Goal: Task Accomplishment & Management: Complete application form

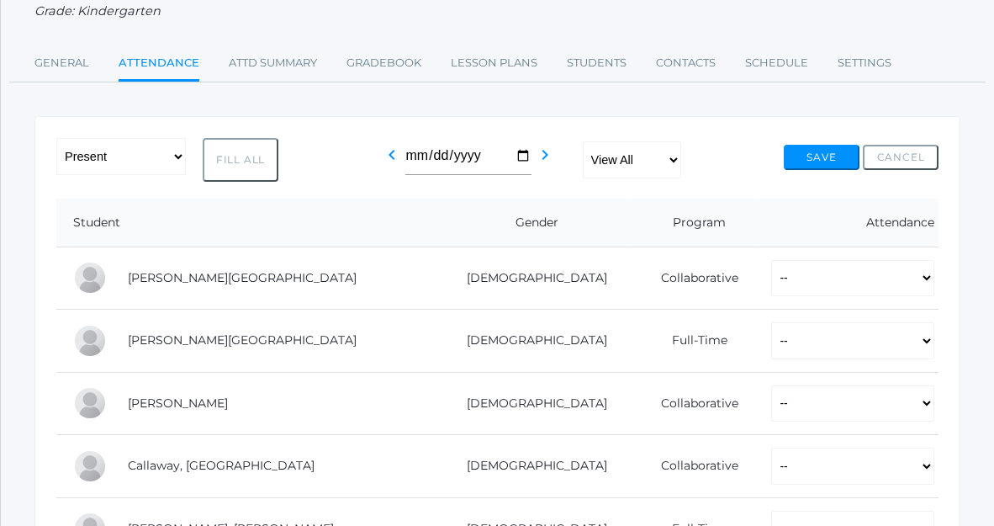
scroll to position [230, 0]
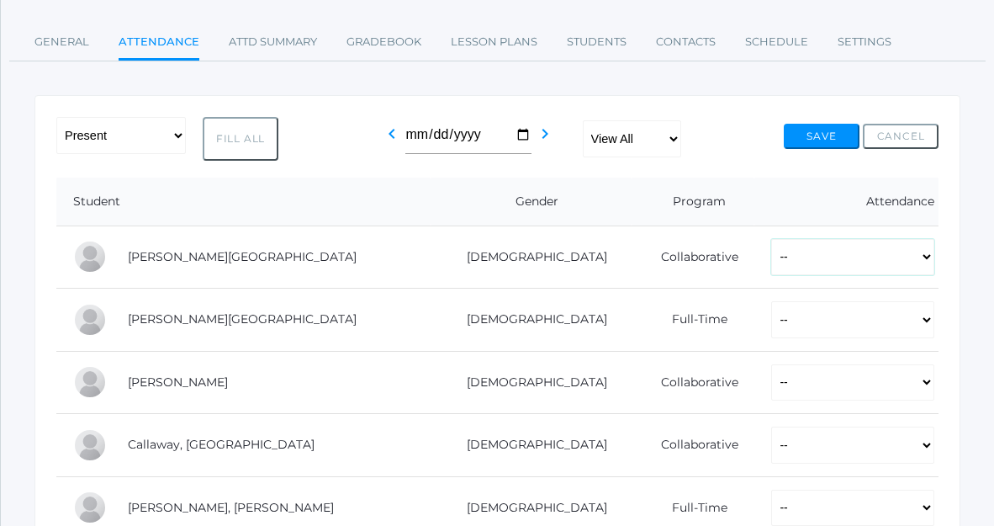
click at [819, 255] on select "-- Present Present-At-Home Tardy Excused Tardy Unexcused Absent Excused Absent …" at bounding box center [852, 257] width 163 height 37
select select "P"
click at [771, 239] on select "-- Present Present-At-Home Tardy Excused Tardy Unexcused Absent Excused Absent …" at bounding box center [852, 257] width 163 height 37
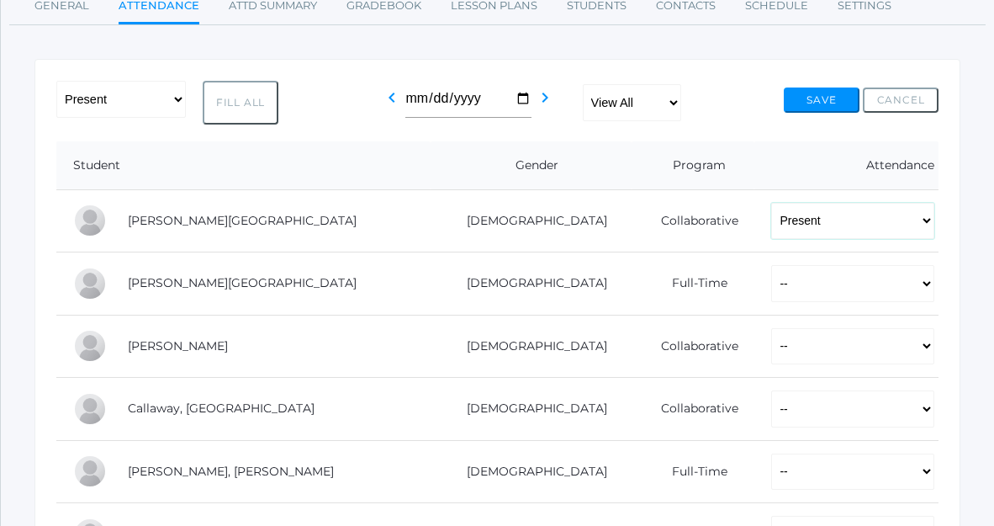
scroll to position [270, 0]
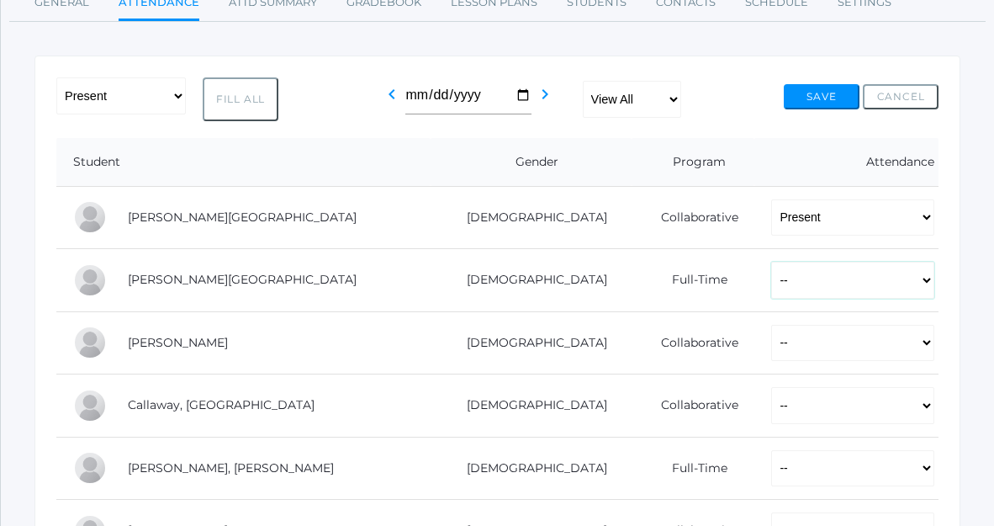
click at [794, 286] on select "-- Present Present-At-Home Tardy Excused Tardy Unexcused Absent Excused Absent …" at bounding box center [852, 280] width 163 height 37
select select "P"
click at [771, 262] on select "-- Present Present-At-Home Tardy Excused Tardy Unexcused Absent Excused Absent …" at bounding box center [852, 280] width 163 height 37
click at [795, 353] on select "-- Present Present-At-Home Tardy Excused Tardy Unexcused Absent Excused Absent …" at bounding box center [852, 343] width 163 height 37
select select "P"
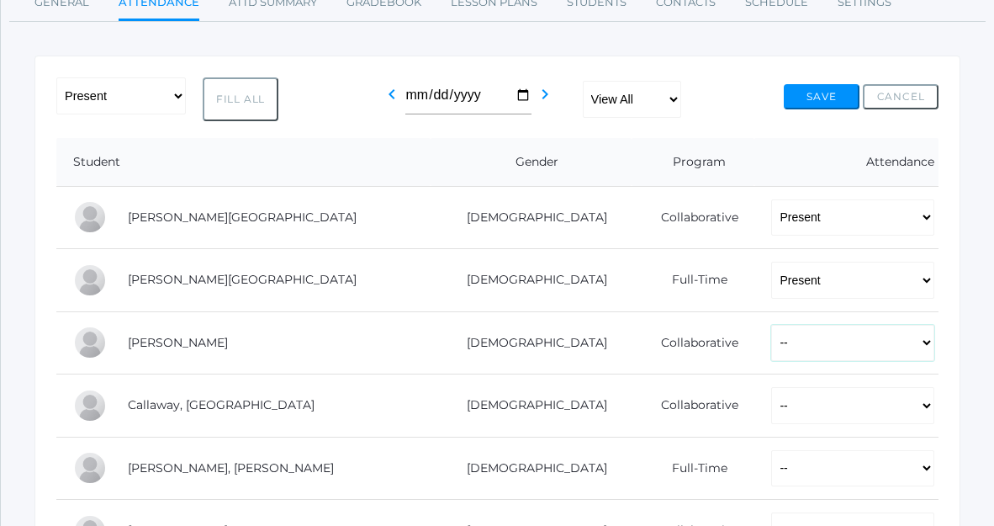
click at [771, 325] on select "-- Present Present-At-Home Tardy Excused Tardy Unexcused Absent Excused Absent …" at bounding box center [852, 343] width 163 height 37
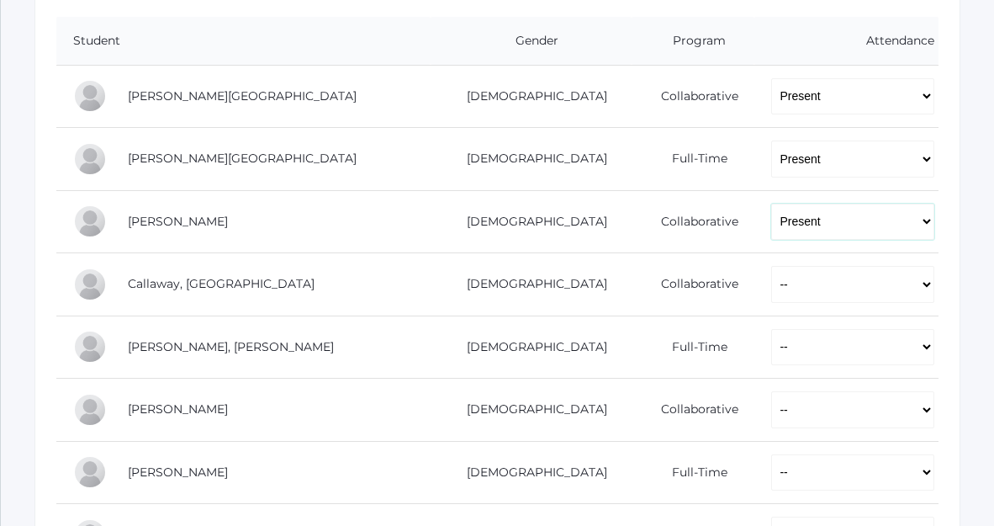
scroll to position [392, 0]
click at [771, 280] on select "-- Present Present-At-Home Tardy Excused Tardy Unexcused Absent Excused Absent …" at bounding box center [852, 283] width 163 height 37
select select "P"
click at [771, 265] on select "-- Present Present-At-Home Tardy Excused Tardy Unexcused Absent Excused Absent …" at bounding box center [852, 283] width 163 height 37
click at [771, 363] on select "-- Present Present-At-Home Tardy Excused Tardy Unexcused Absent Excused Absent …" at bounding box center [852, 346] width 163 height 37
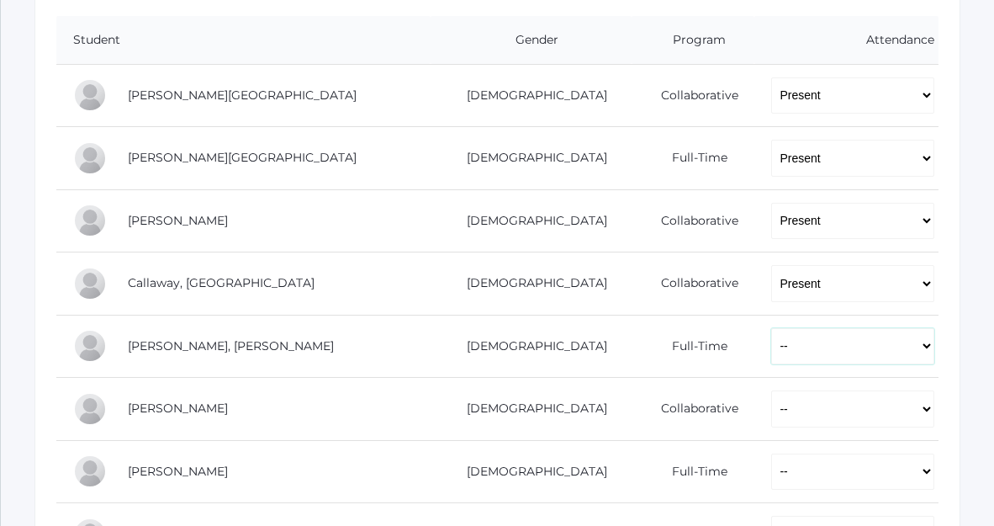
select select "P"
click at [771, 328] on select "-- Present Present-At-Home Tardy Excused Tardy Unexcused Absent Excused Absent …" at bounding box center [852, 346] width 163 height 37
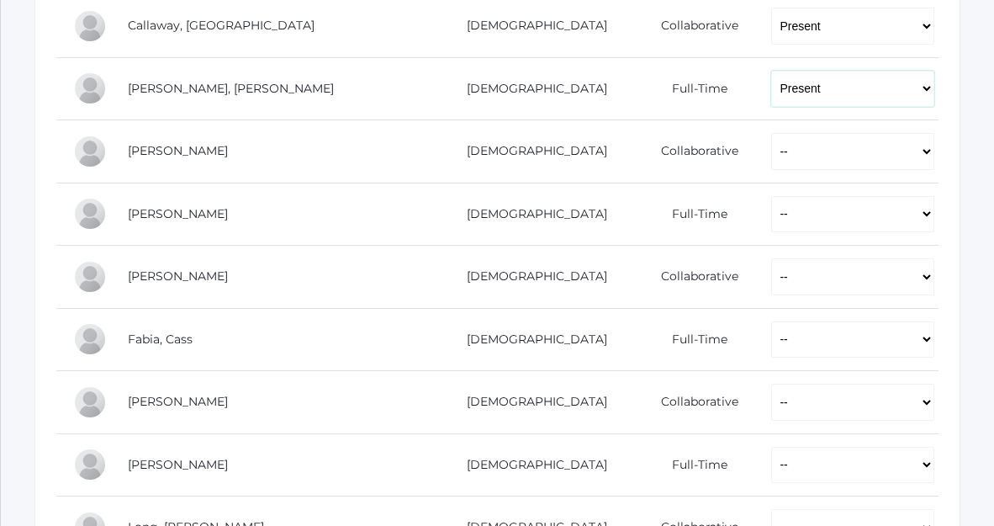
scroll to position [663, 0]
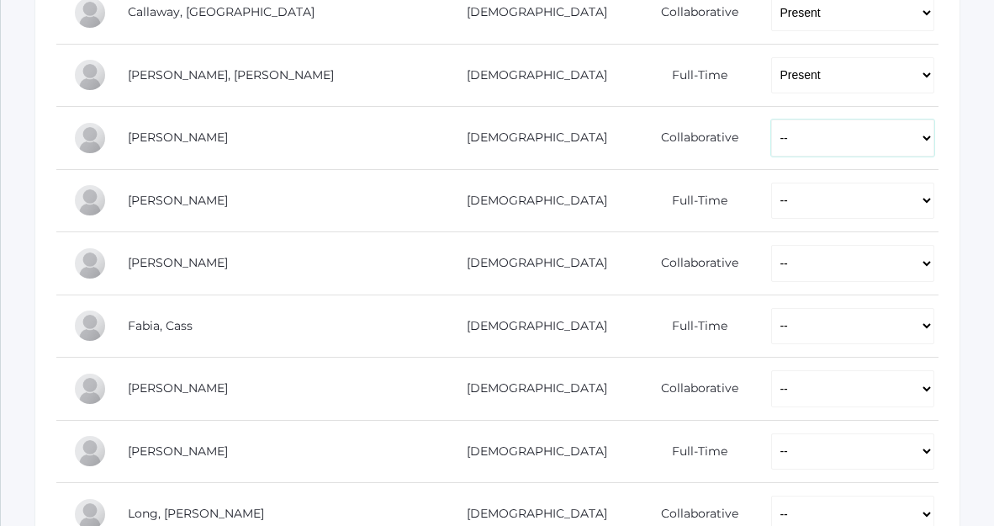
click at [771, 135] on select "-- Present Present-At-Home Tardy Excused Tardy Unexcused Absent Excused Absent …" at bounding box center [852, 137] width 163 height 37
select select "P"
click at [771, 119] on select "-- Present Present-At-Home Tardy Excused Tardy Unexcused Absent Excused Absent …" at bounding box center [852, 137] width 163 height 37
click at [771, 215] on select "-- Present Present-At-Home Tardy Excused Tardy Unexcused Absent Excused Absent …" at bounding box center [852, 201] width 163 height 37
select select "P"
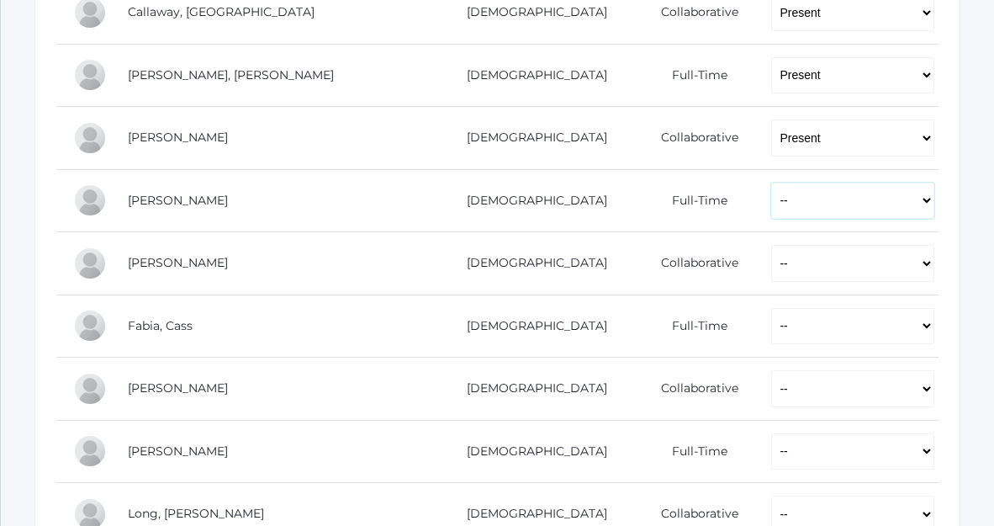
click at [771, 183] on select "-- Present Present-At-Home Tardy Excused Tardy Unexcused Absent Excused Absent …" at bounding box center [852, 201] width 163 height 37
click at [771, 267] on select "-- Present Present-At-Home Tardy Excused Tardy Unexcused Absent Excused Absent …" at bounding box center [852, 263] width 163 height 37
select select "P"
click at [771, 245] on select "-- Present Present-At-Home Tardy Excused Tardy Unexcused Absent Excused Absent …" at bounding box center [852, 263] width 163 height 37
click at [771, 335] on select "-- Present Present-At-Home Tardy Excused Tardy Unexcused Absent Excused Absent …" at bounding box center [852, 326] width 163 height 37
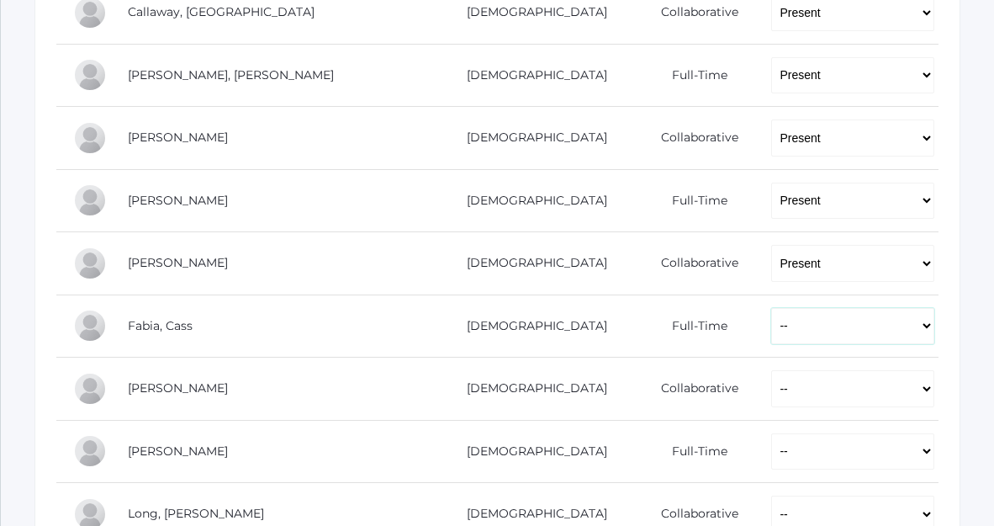
select select "P"
click at [771, 308] on select "-- Present Present-At-Home Tardy Excused Tardy Unexcused Absent Excused Absent …" at bounding box center [852, 326] width 163 height 37
click at [779, 385] on select "-- Present Present-At-Home Tardy Excused Tardy Unexcused Absent Excused Absent …" at bounding box center [852, 388] width 163 height 37
select select "P"
click at [771, 370] on select "-- Present Present-At-Home Tardy Excused Tardy Unexcused Absent Excused Absent …" at bounding box center [852, 388] width 163 height 37
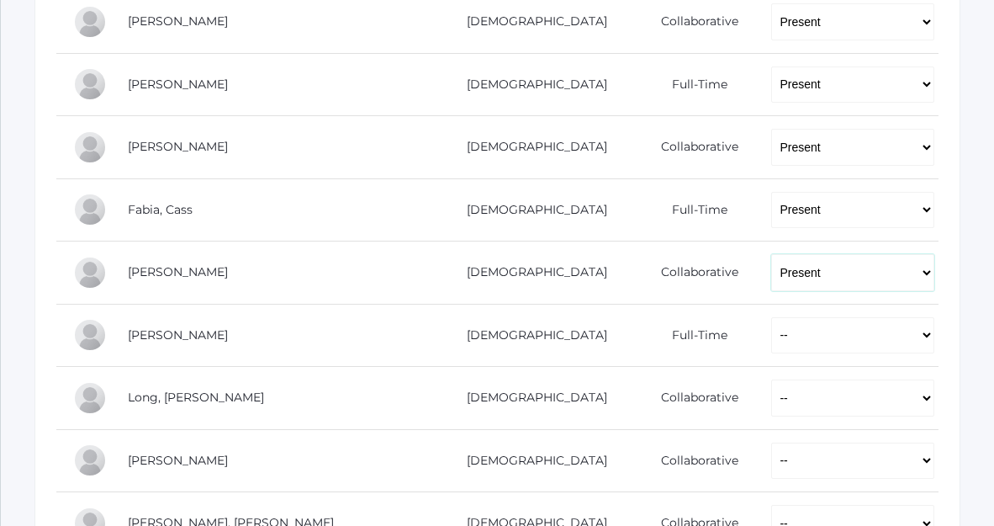
scroll to position [783, 0]
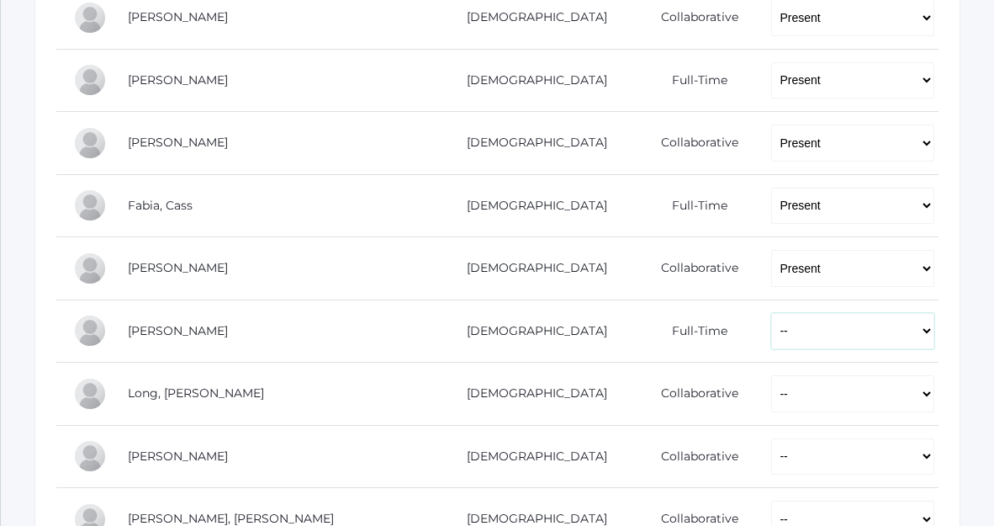
click at [771, 336] on select "-- Present Present-At-Home Tardy Excused Tardy Unexcused Absent Excused Absent …" at bounding box center [852, 331] width 163 height 37
select select "P"
click at [771, 313] on select "-- Present Present-At-Home Tardy Excused Tardy Unexcused Absent Excused Absent …" at bounding box center [852, 331] width 163 height 37
click at [771, 396] on select "-- Present Present-At-Home Tardy Excused Tardy Unexcused Absent Excused Absent …" at bounding box center [852, 393] width 163 height 37
select select "P"
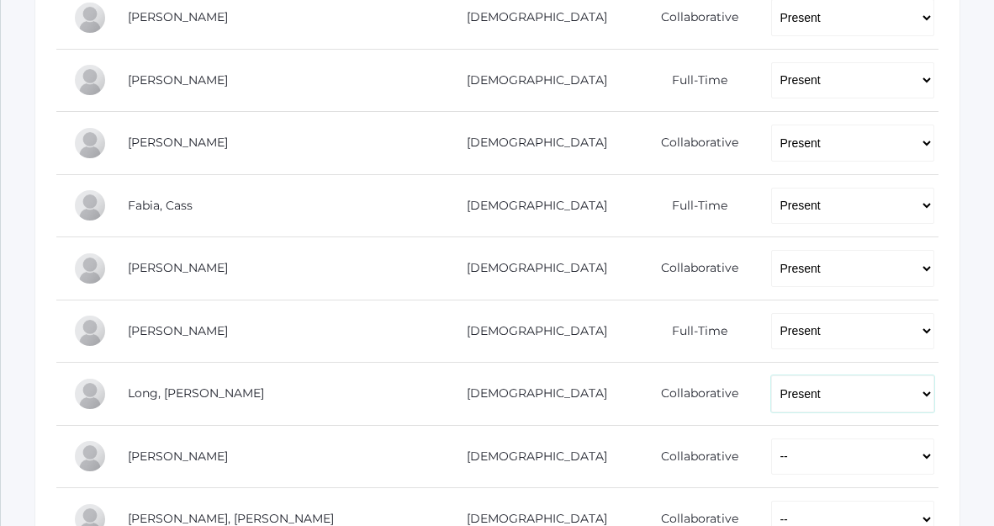
click at [771, 375] on select "-- Present Present-At-Home Tardy Excused Tardy Unexcused Absent Excused Absent …" at bounding box center [852, 393] width 163 height 37
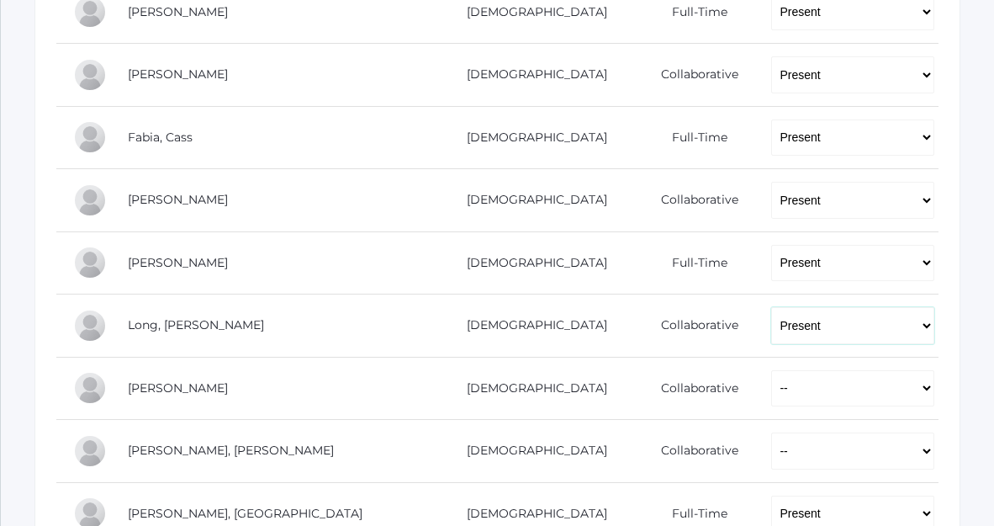
scroll to position [926, 0]
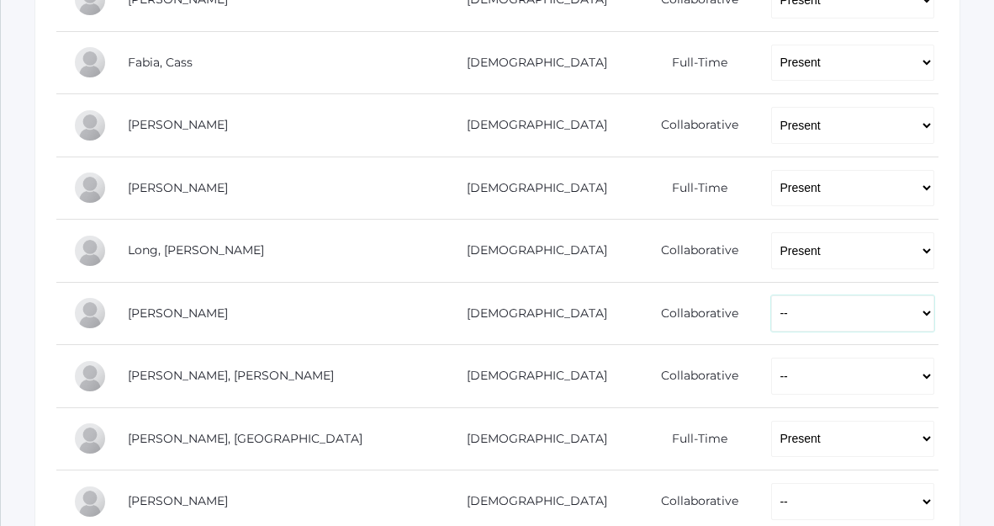
click at [771, 313] on select "-- Present Present-At-Home Tardy Excused Tardy Unexcused Absent Excused Absent …" at bounding box center [852, 313] width 163 height 37
select select "P"
click at [771, 295] on select "-- Present Present-At-Home Tardy Excused Tardy Unexcused Absent Excused Absent …" at bounding box center [852, 313] width 163 height 37
click at [771, 385] on select "-- Present Present-At-Home Tardy Excused Tardy Unexcused Absent Excused Absent …" at bounding box center [852, 376] width 163 height 37
select select "P"
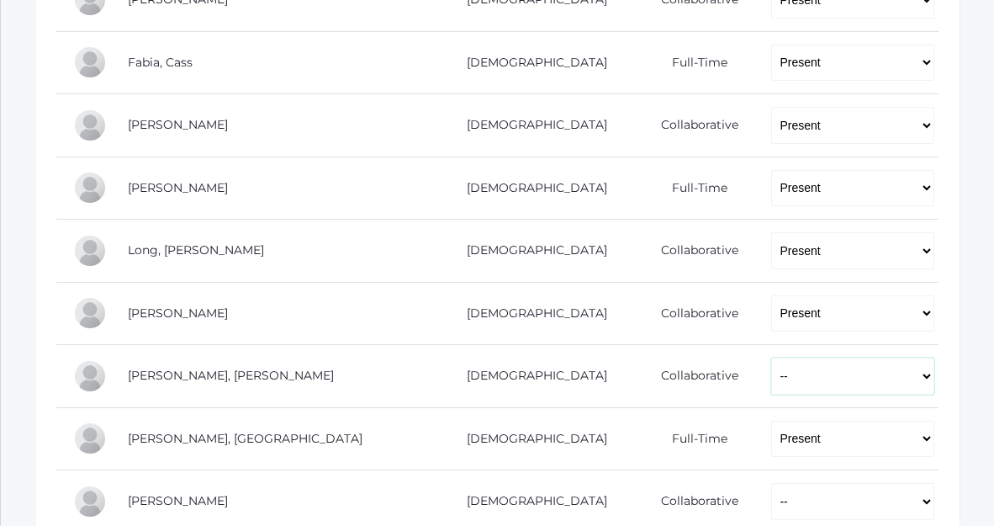
click at [771, 358] on select "-- Present Present-At-Home Tardy Excused Tardy Unexcused Absent Excused Absent …" at bounding box center [852, 376] width 163 height 37
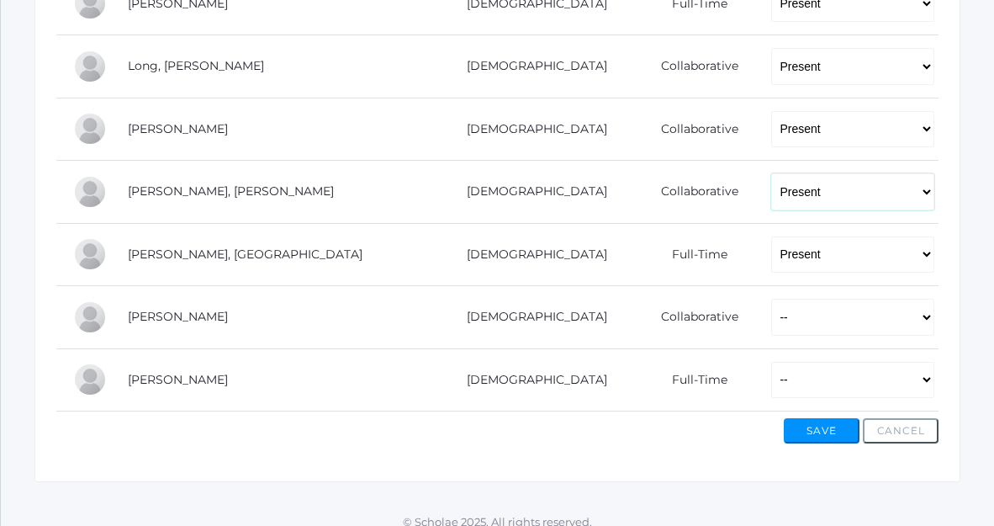
scroll to position [1126, 0]
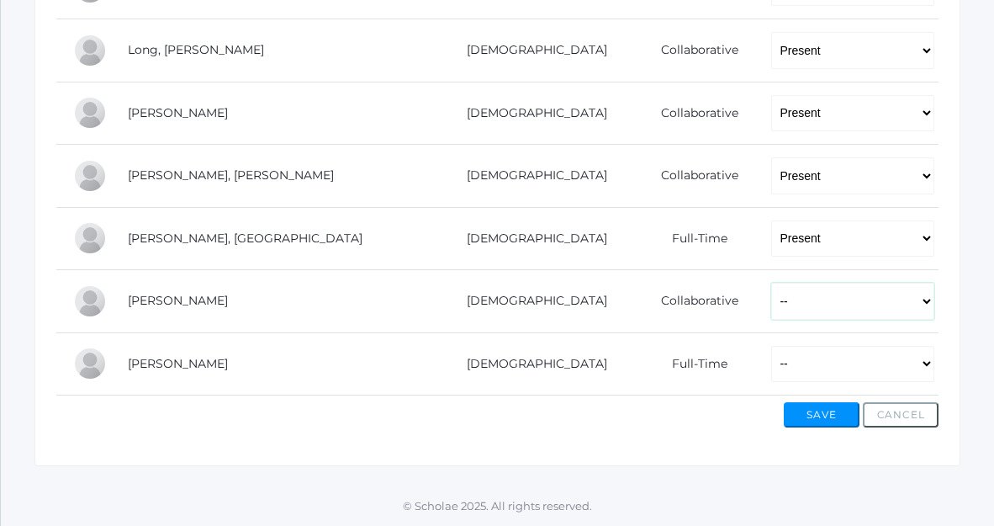
click at [771, 299] on select "-- Present Present-At-Home Tardy Excused Tardy Unexcused Absent Excused Absent …" at bounding box center [852, 301] width 163 height 37
select select "P"
click at [771, 283] on select "-- Present Present-At-Home Tardy Excused Tardy Unexcused Absent Excused Absent …" at bounding box center [852, 301] width 163 height 37
click at [771, 363] on select "-- Present Present-At-Home Tardy Excused Tardy Unexcused Absent Excused Absent …" at bounding box center [852, 364] width 163 height 37
select select "P"
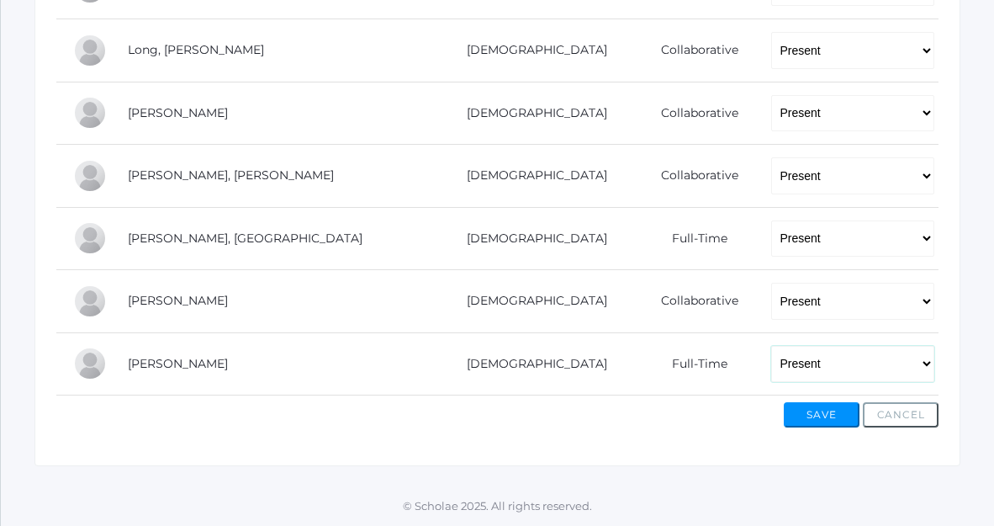
click at [771, 346] on select "-- Present Present-At-Home Tardy Excused Tardy Unexcused Absent Excused Absent …" at bounding box center [852, 364] width 163 height 37
click at [808, 417] on button "Save" at bounding box center [822, 414] width 76 height 25
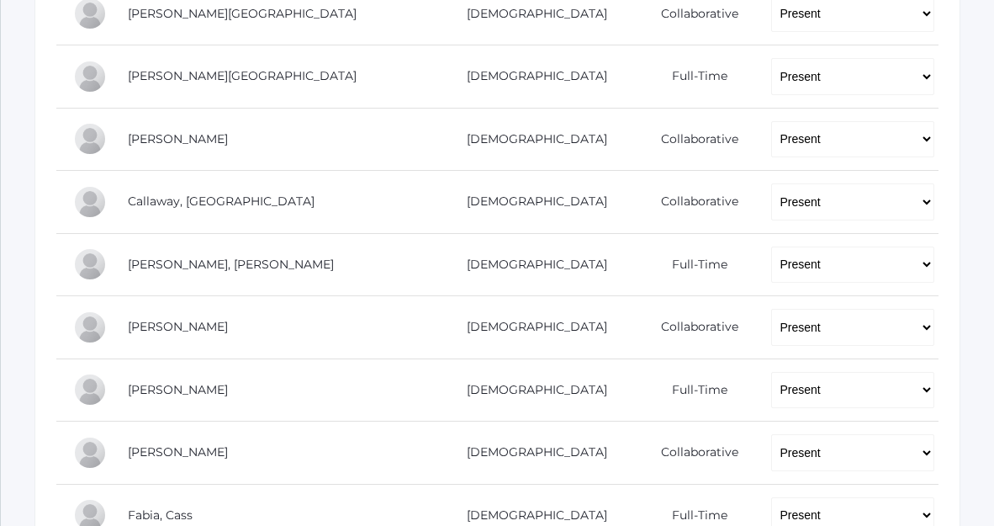
scroll to position [466, 0]
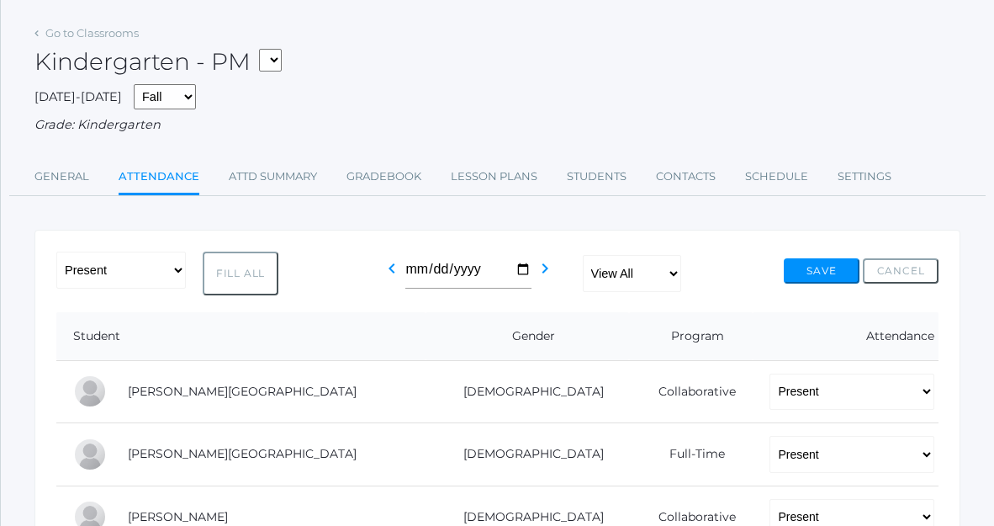
scroll to position [119, 0]
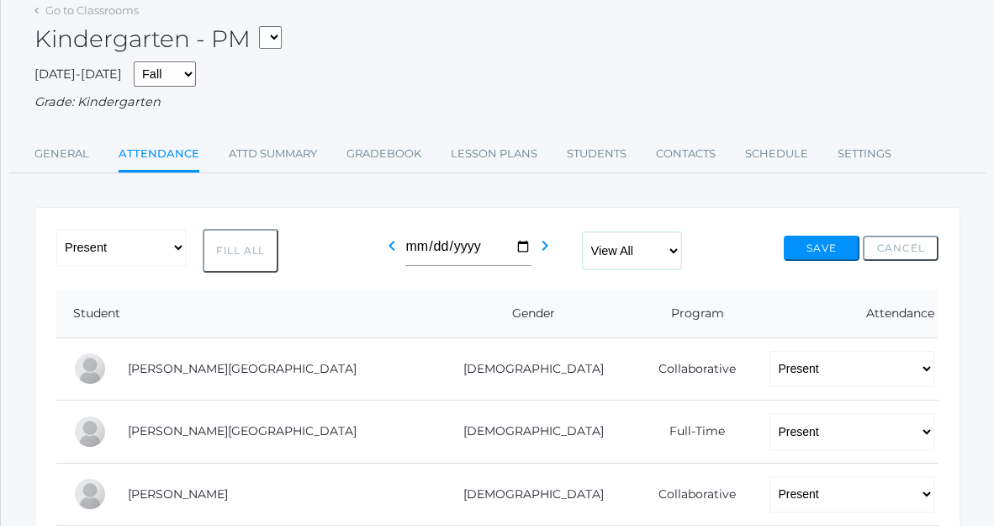
click at [631, 257] on select "View All Full-Time 4-Day Collaborative" at bounding box center [632, 250] width 98 height 37
click at [272, 32] on select "*KIND - Kindergarten AM *KIND - Kindergarten PM" at bounding box center [270, 37] width 23 height 23
select select "1957"
click at [264, 26] on select "*KIND - Kindergarten AM *KIND - Kindergarten PM" at bounding box center [270, 37] width 23 height 23
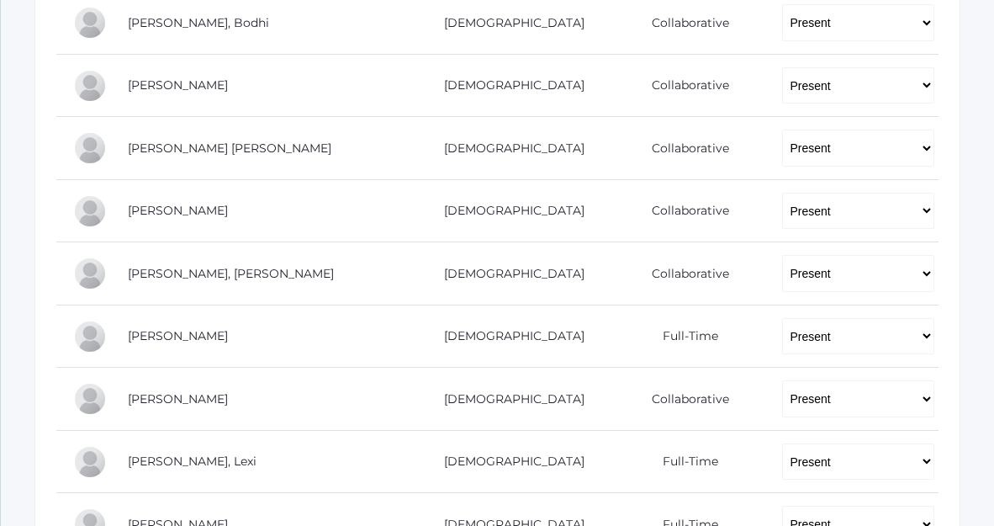
scroll to position [889, 0]
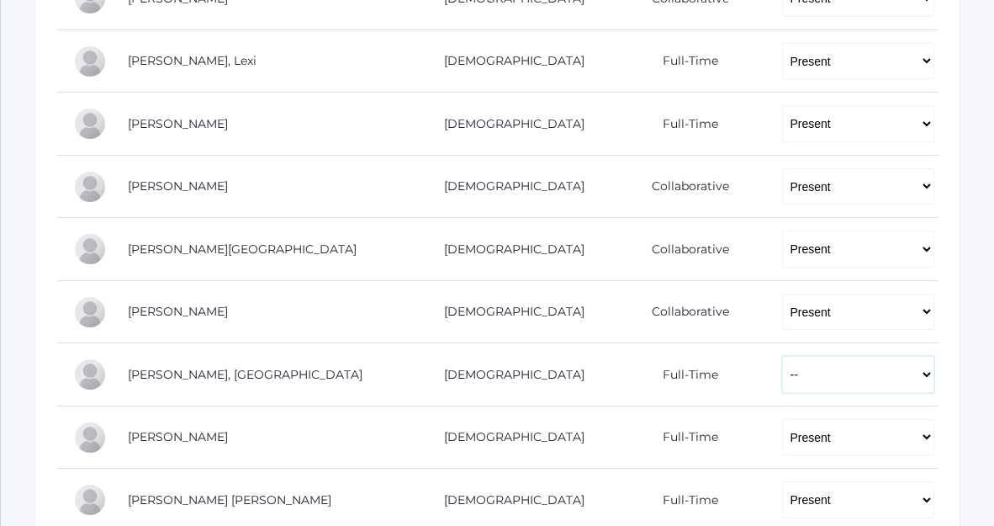
click at [806, 371] on select "-- Present Present-At-Home Tardy Excused Tardy Unexcused Absent Excused Absent …" at bounding box center [858, 374] width 152 height 37
select select "P"
click at [782, 356] on select "-- Present Present-At-Home Tardy Excused Tardy Unexcused Absent Excused Absent …" at bounding box center [858, 374] width 152 height 37
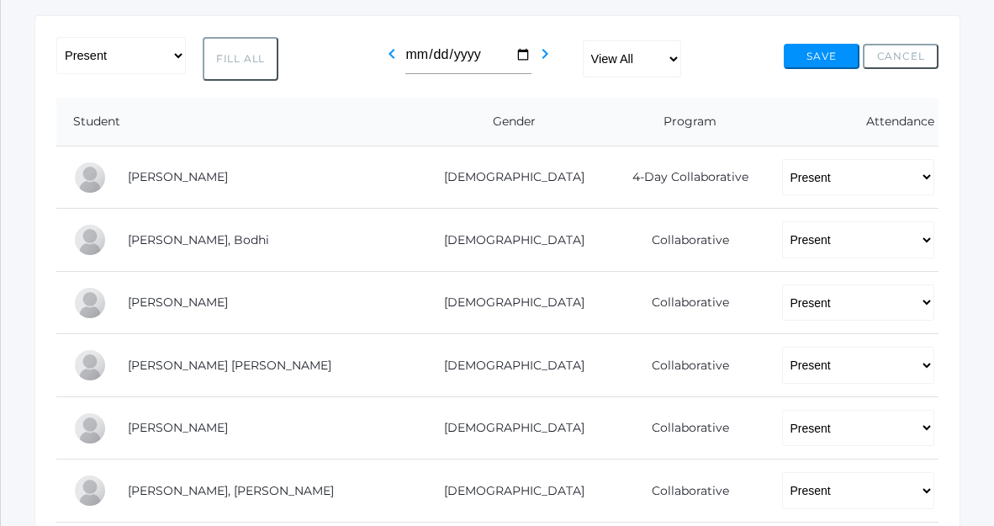
scroll to position [271, 0]
click at [800, 57] on button "Save" at bounding box center [822, 57] width 76 height 25
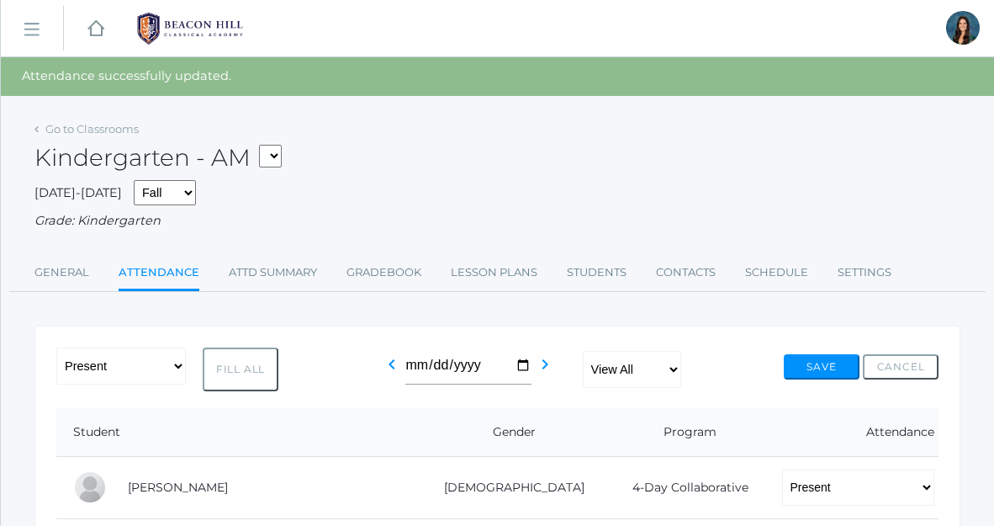
click at [278, 151] on select "*KIND - Kindergarten AM *KIND - Kindergarten PM" at bounding box center [270, 156] width 23 height 23
select select "2131"
click at [264, 145] on select "*KIND - Kindergarten AM *KIND - Kindergarten PM" at bounding box center [270, 156] width 23 height 23
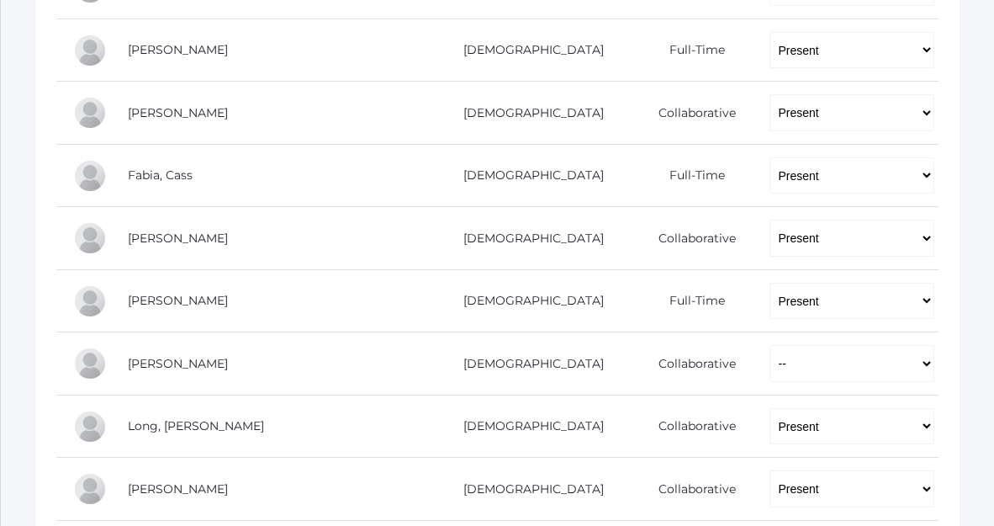
scroll to position [1010, 0]
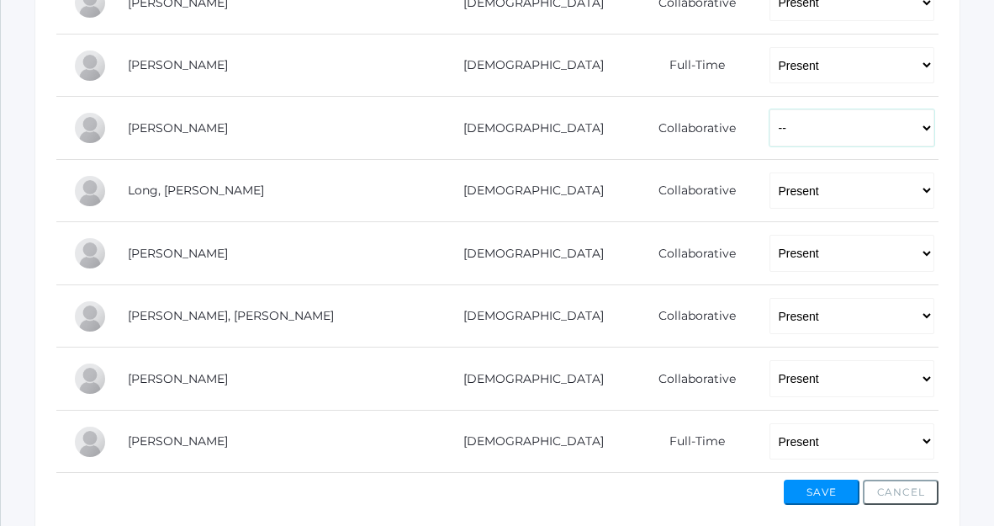
click at [770, 120] on select "-- Present Present-At-Home Tardy Excused Tardy Unexcused Absent Excused Absent …" at bounding box center [852, 127] width 165 height 37
select select "P"
click at [770, 109] on select "-- Present Present-At-Home Tardy Excused Tardy Unexcused Absent Excused Absent …" at bounding box center [852, 127] width 165 height 37
click at [823, 499] on button "Save" at bounding box center [822, 492] width 76 height 25
